Goal: Entertainment & Leisure: Consume media (video, audio)

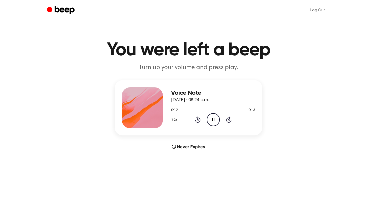
click at [211, 117] on icon "Pause Audio" at bounding box center [212, 119] width 13 height 13
click at [215, 117] on icon "Play Audio" at bounding box center [212, 119] width 13 height 13
click at [213, 118] on icon at bounding box center [213, 119] width 3 height 3
click at [213, 119] on icon "Pause Audio" at bounding box center [212, 119] width 13 height 13
click at [215, 120] on icon "Play Audio" at bounding box center [212, 119] width 13 height 13
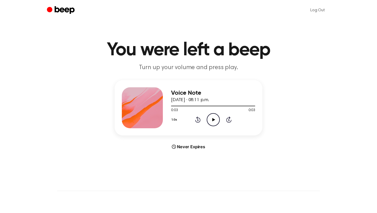
click at [214, 124] on icon "Play Audio" at bounding box center [212, 119] width 13 height 13
click at [214, 124] on icon "Pause Audio" at bounding box center [212, 119] width 13 height 13
click at [216, 123] on icon "Play Audio" at bounding box center [212, 119] width 13 height 13
click at [212, 121] on icon "Play Audio" at bounding box center [212, 119] width 13 height 13
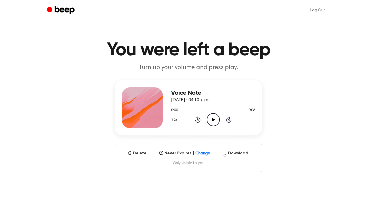
click at [209, 121] on icon "Play Audio" at bounding box center [212, 119] width 13 height 13
click at [213, 120] on icon at bounding box center [213, 119] width 3 height 3
